Goal: Manage account settings

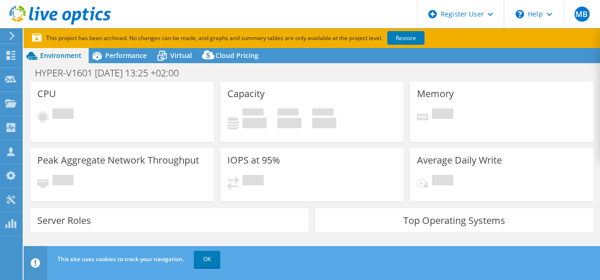
select select "USD"
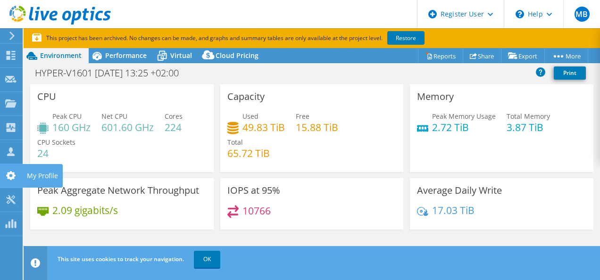
click at [16, 174] on icon at bounding box center [10, 175] width 11 height 9
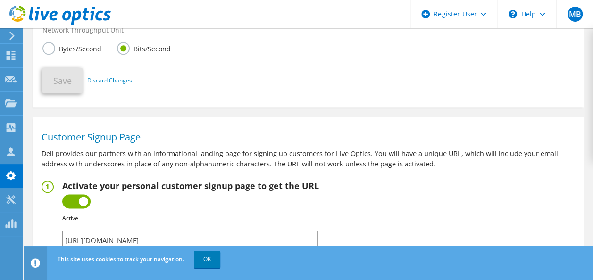
scroll to position [552, 0]
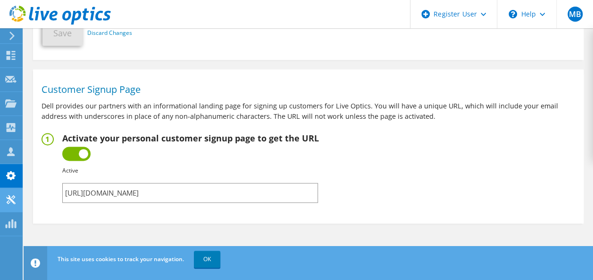
drag, startPoint x: 271, startPoint y: 193, endPoint x: 9, endPoint y: 207, distance: 261.9
click at [254, 195] on input "https://app.liveoptics.com/signup/matt_barlow_dell_com" at bounding box center [190, 193] width 256 height 20
